Goal: Task Accomplishment & Management: Manage account settings

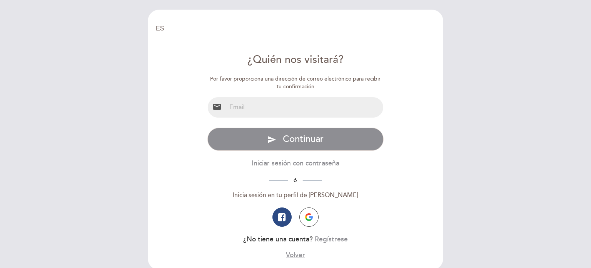
select select "es"
click at [263, 101] on input "email" at bounding box center [304, 107] width 157 height 20
type input "[EMAIL_ADDRESS][DOMAIN_NAME]"
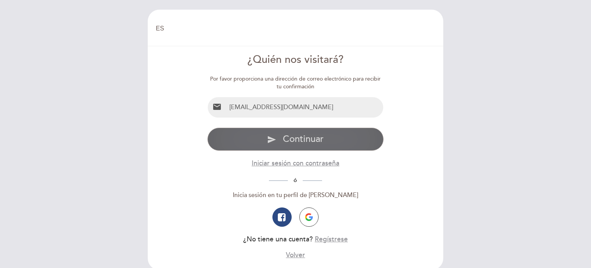
click at [300, 137] on span "Continuar" at bounding box center [303, 138] width 41 height 11
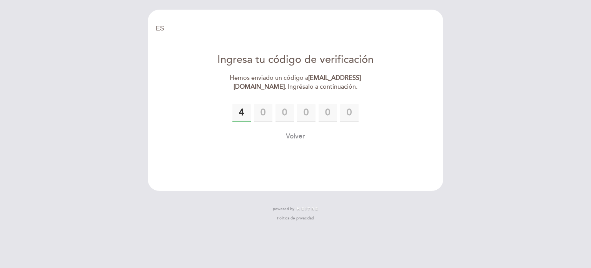
type input "4"
type input "5"
type input "4"
type input "3"
type input "5"
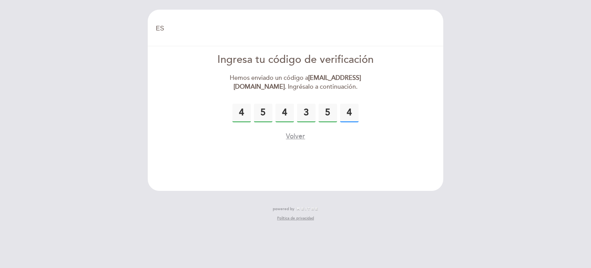
type input "4"
